Goal: Information Seeking & Learning: Learn about a topic

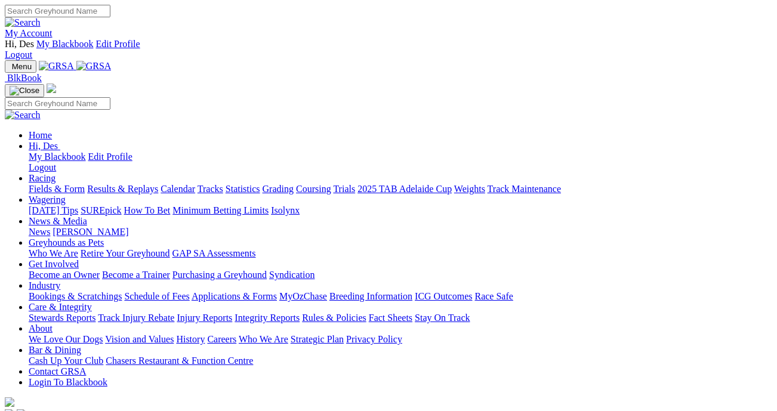
scroll to position [366, 0]
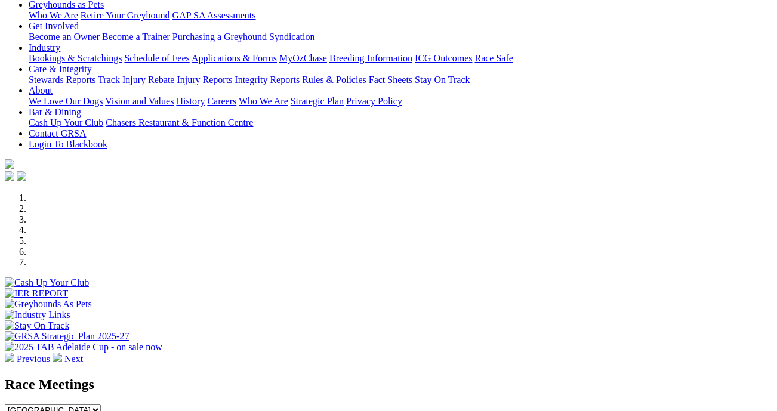
scroll to position [240, 0]
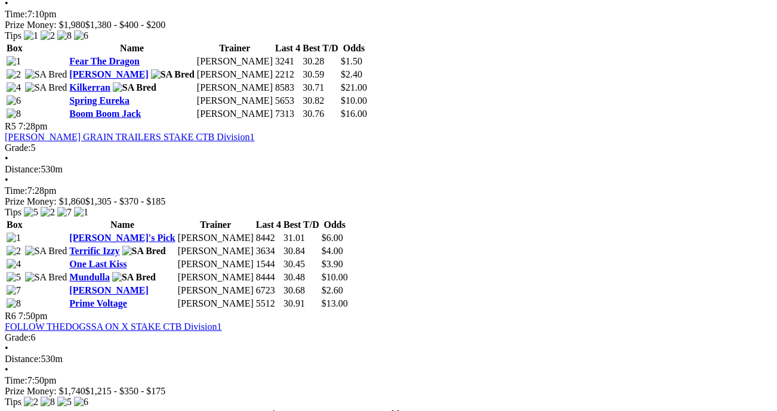
scroll to position [1278, 0]
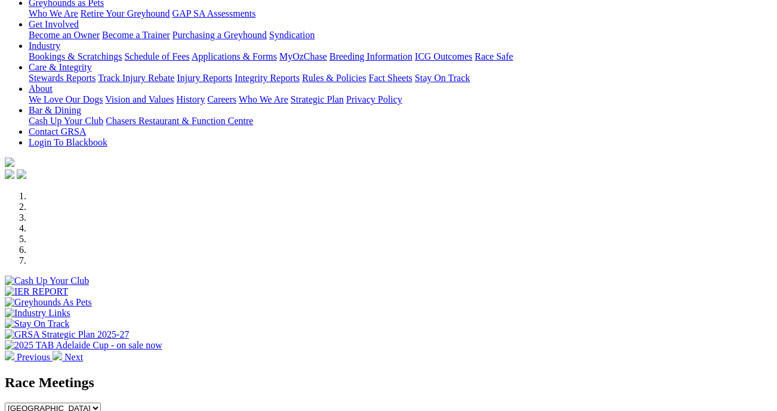
scroll to position [240, 0]
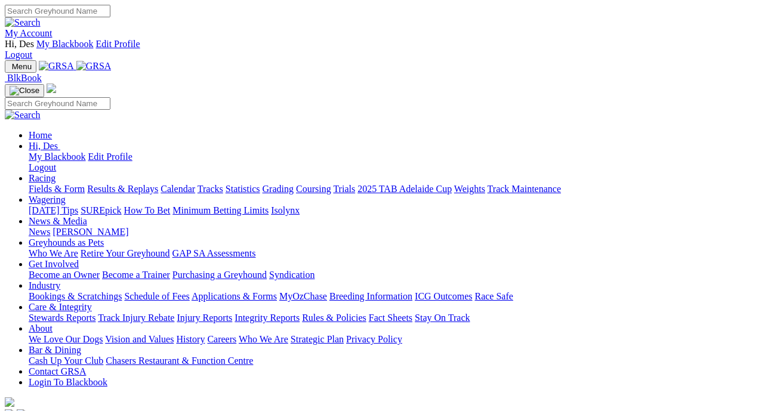
click at [104, 237] on link "Greyhounds as Pets" at bounding box center [66, 242] width 75 height 10
click at [78, 248] on link "Who We Are" at bounding box center [54, 253] width 50 height 10
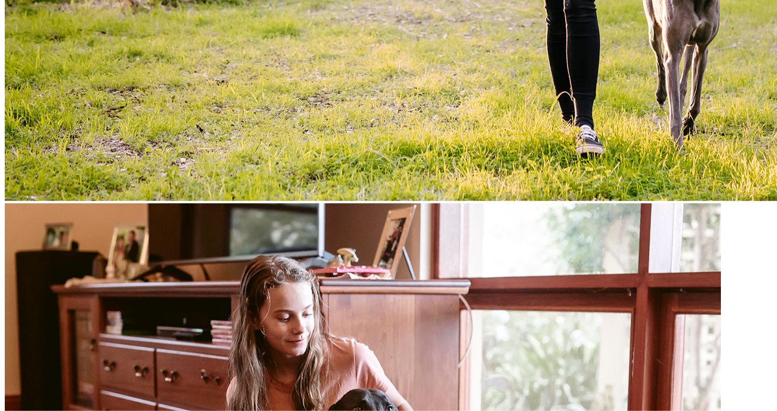
scroll to position [1134, 0]
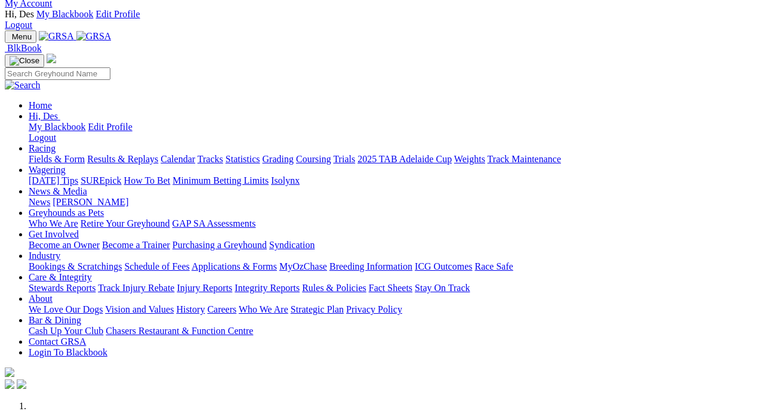
scroll to position [27, 0]
